Goal: Transaction & Acquisition: Purchase product/service

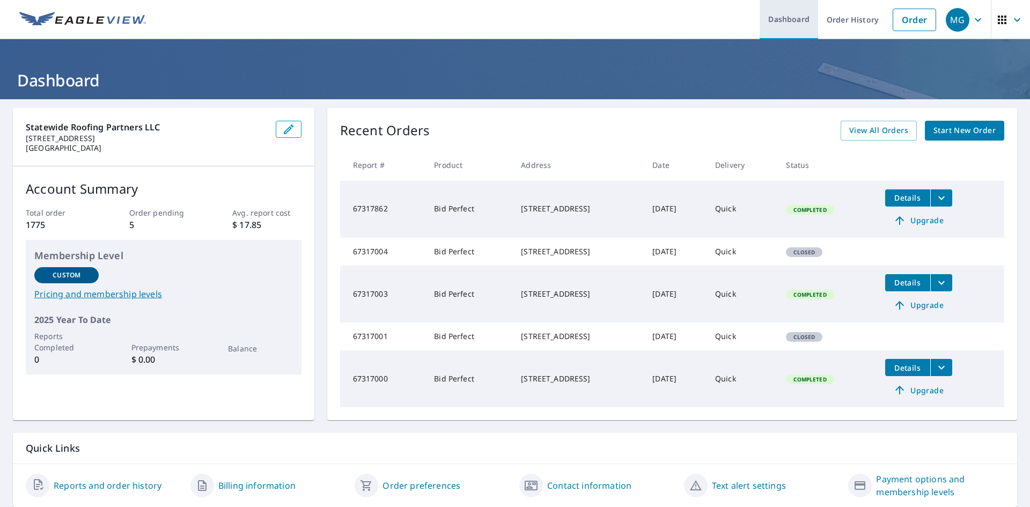
click at [777, 19] on link "Dashboard" at bounding box center [789, 19] width 58 height 39
click at [942, 19] on icon "button" at bounding box center [1017, 19] width 13 height 13
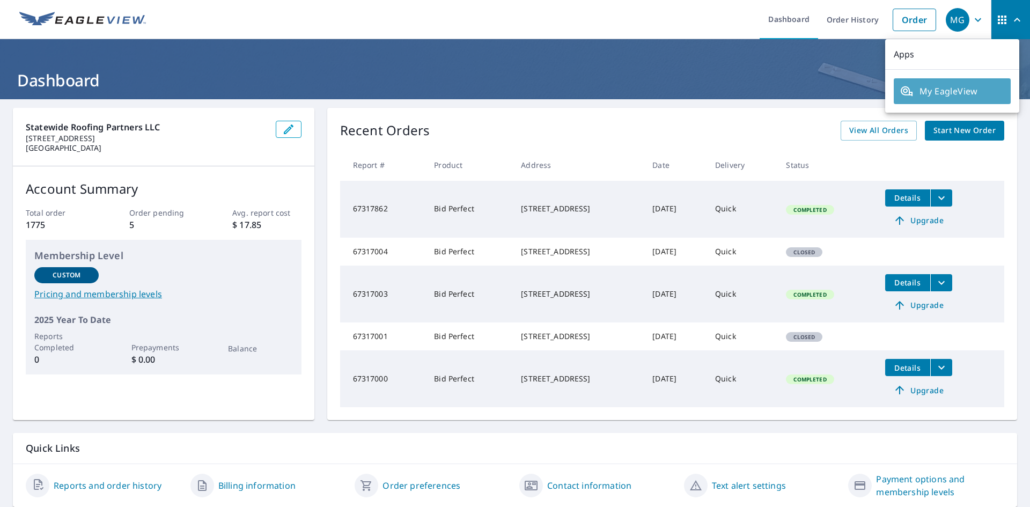
click at [942, 94] on span "My EagleView" at bounding box center [952, 91] width 104 height 13
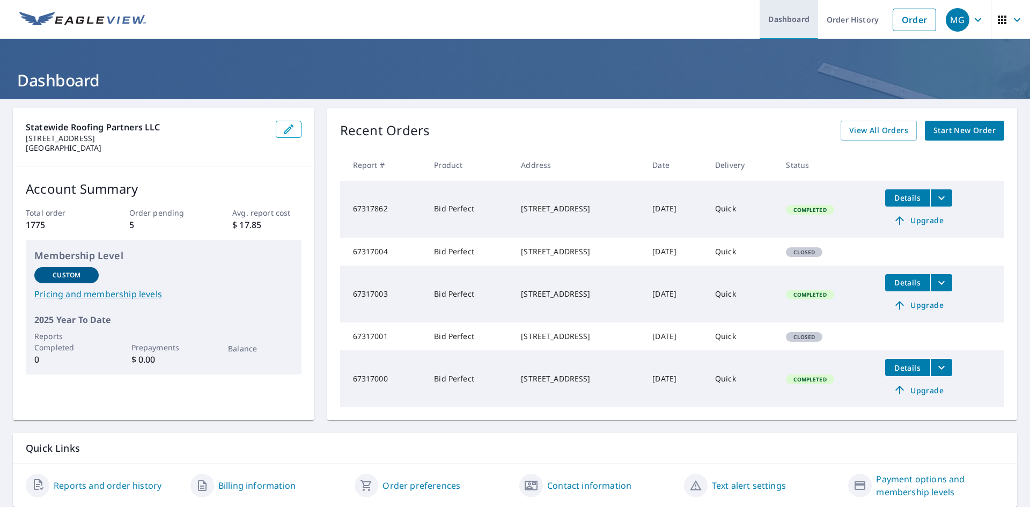
click at [774, 24] on link "Dashboard" at bounding box center [789, 19] width 58 height 39
click at [948, 131] on span "Start New Order" at bounding box center [965, 130] width 62 height 13
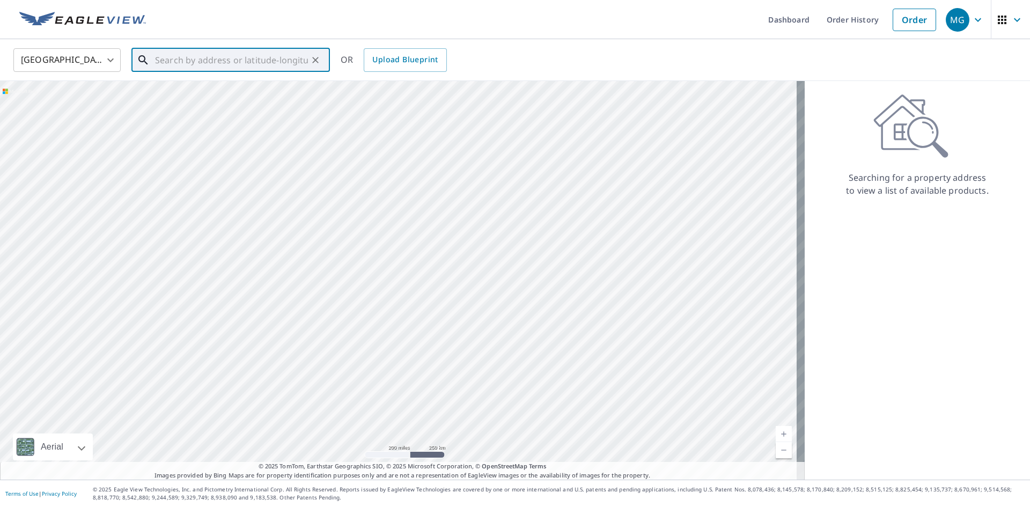
click at [188, 65] on input "text" at bounding box center [231, 60] width 153 height 30
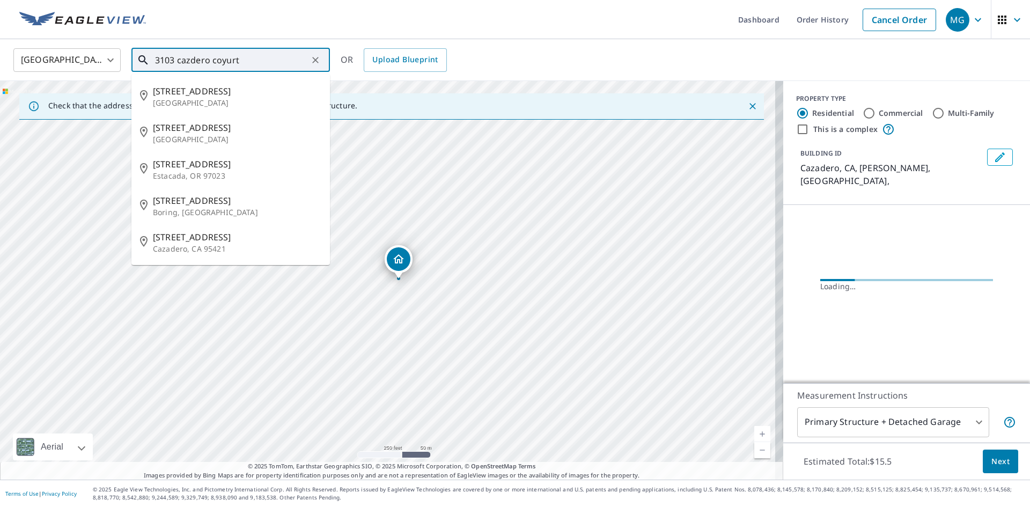
click at [254, 62] on input "3103 cazdero coyurt" at bounding box center [231, 60] width 153 height 30
click at [215, 90] on span "[STREET_ADDRESS]" at bounding box center [237, 91] width 169 height 13
type input "[STREET_ADDRESS]"
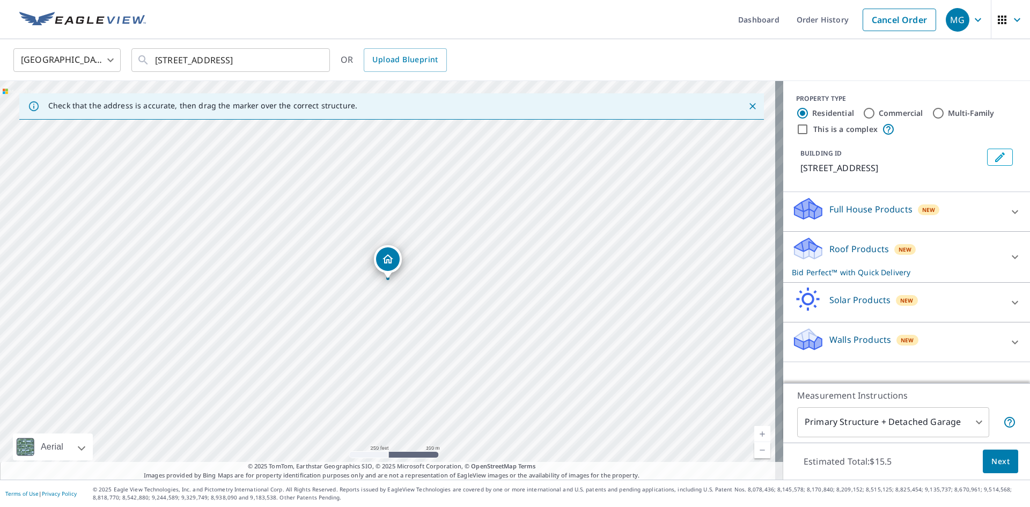
click at [1004, 262] on div at bounding box center [1015, 257] width 26 height 26
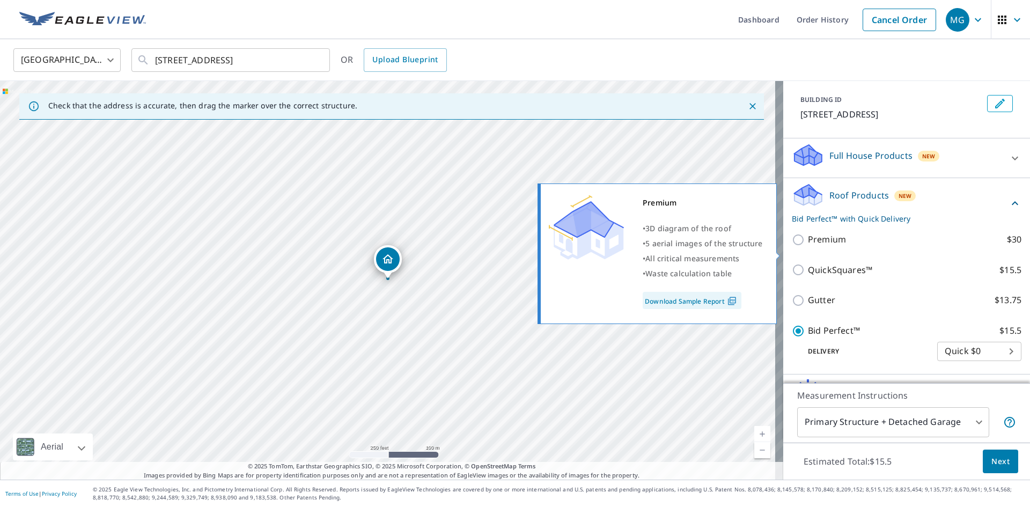
click at [792, 246] on input "Premium $30" at bounding box center [800, 239] width 16 height 13
checkbox input "true"
checkbox input "false"
